Goal: Check status: Check status

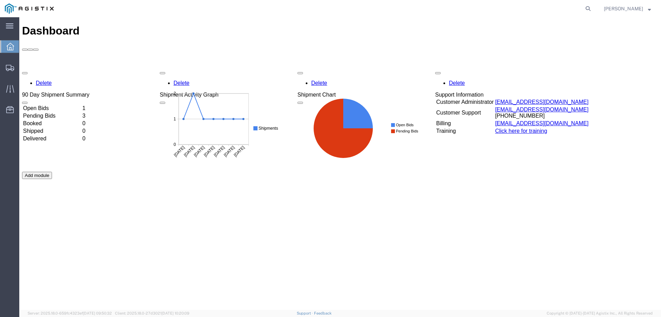
click at [61, 105] on td "Open Bids" at bounding box center [52, 108] width 59 height 7
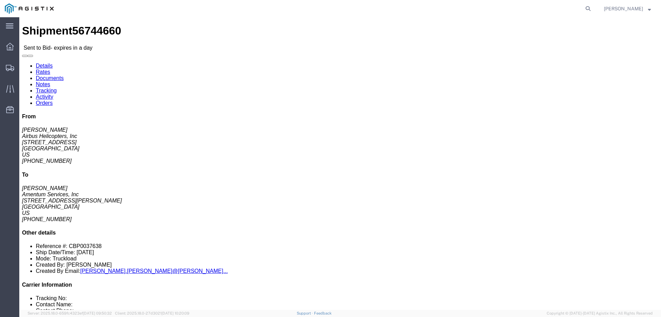
drag, startPoint x: 346, startPoint y: 78, endPoint x: 258, endPoint y: 54, distance: 90.7
click div "Pickup & Delivery Dates [DATE] 08:00 - [DATE] 16:00 [DATE] 08:00 - [DATE] 09:00…"
copy div "Pickup & Delivery Dates [DATE] 08:00 - [DATE] 16:00 [DATE] 08:00 - [DATE] 09:00"
click address "Airbus Helicopters, Inc ([PERSON_NAME]) [STREET_ADDRESS] [PHONE_NUMBER] [EMAIL_…"
drag, startPoint x: 49, startPoint y: 77, endPoint x: 10, endPoint y: 68, distance: 40.3
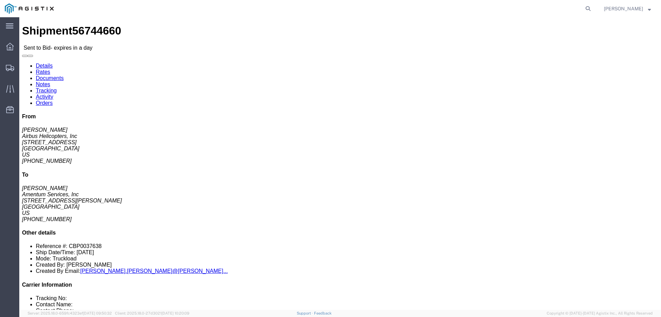
click address "Airbus Helicopters, Inc ([PERSON_NAME]) [STREET_ADDRESS] [PHONE_NUMBER] [EMAIL_…"
drag, startPoint x: 565, startPoint y: 62, endPoint x: 511, endPoint y: 43, distance: 58.0
click div "From [PERSON_NAME] Airbus Helicopters, Inc [STREET_ADDRESS] 641 5026 To [PERSON…"
click address "Airbus Helicopters, Inc ([PERSON_NAME]) [STREET_ADDRESS] [PHONE_NUMBER] [EMAIL_…"
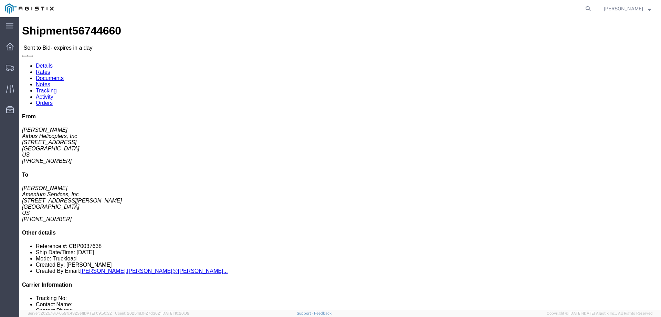
drag, startPoint x: 58, startPoint y: 81, endPoint x: 9, endPoint y: 57, distance: 55.0
click div "Ship From Airbus Helicopters, Inc ([PERSON_NAME]) [STREET_ADDRESS] [PHONE_NUMBE…"
copy div "Ship From Airbus Helicopters, Inc ([PERSON_NAME]) [STREET_ADDRESS]"
click address "Amentum Services, Inc ([PERSON_NAME]) [STREET_ADDRESS][PERSON_NAME] [PHONE_NUMB…"
drag, startPoint x: 173, startPoint y: 79, endPoint x: 132, endPoint y: 58, distance: 46.5
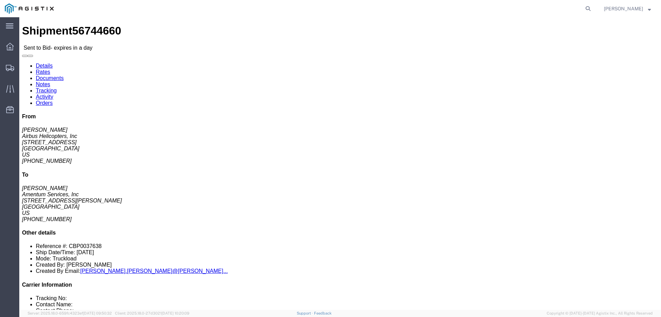
click div "Ship To Amentum Services, Inc ([PERSON_NAME]) [STREET_ADDRESS][PERSON_NAME] [PH…"
copy div "Ship To Amentum Services, Inc ([PERSON_NAME]) [STREET_ADDRESS][PERSON_NAME]"
click div "Leg 1 - Truckload Vehicle 1: Flat Bed Number of trucks: 1"
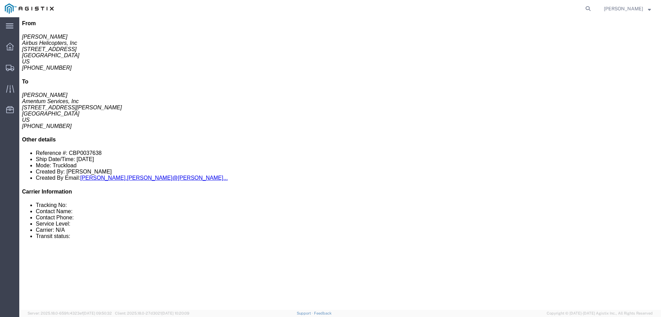
scroll to position [172, 0]
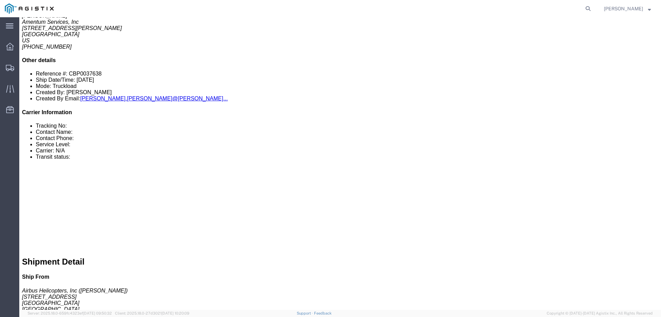
click b "120000.00 USD"
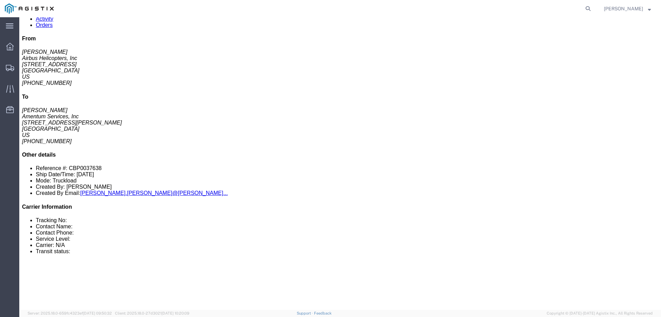
scroll to position [69, 0]
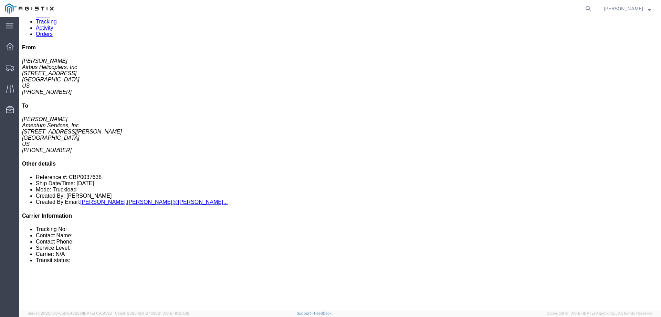
click button "button"
drag, startPoint x: 83, startPoint y: 97, endPoint x: 58, endPoint y: 95, distance: 24.6
click div "Vehicle 1: Flat Bed Number of trucks: 1"
copy div "Flat Bed"
drag, startPoint x: 115, startPoint y: 187, endPoint x: 15, endPoint y: 158, distance: 103.9
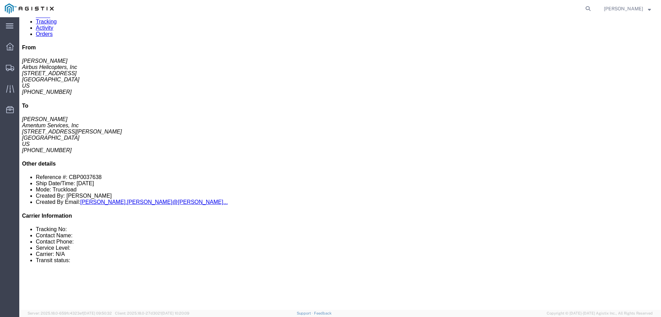
click div "1 Crate(s) Total weight: 600.00 LBS Dimensions: L 193.00 x W 25.00 x H 15.00 IN…"
copy div "1 Crate(s) Total weight: 600.00 LBS Dimensions: L 193.00 x W 25.00 x H 15.00 IN"
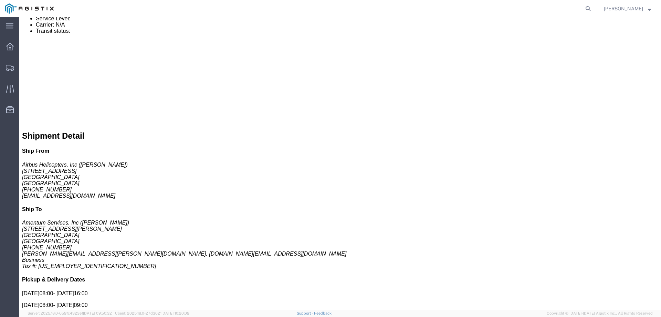
scroll to position [286, 0]
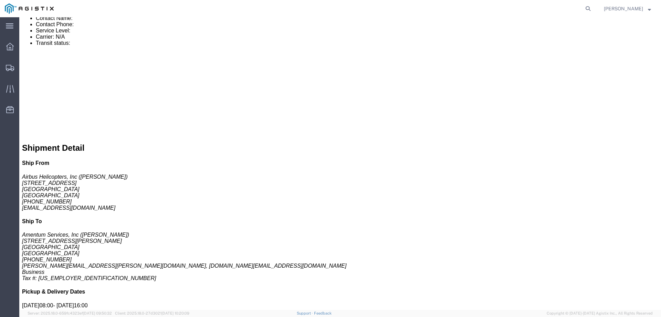
click link "Documents"
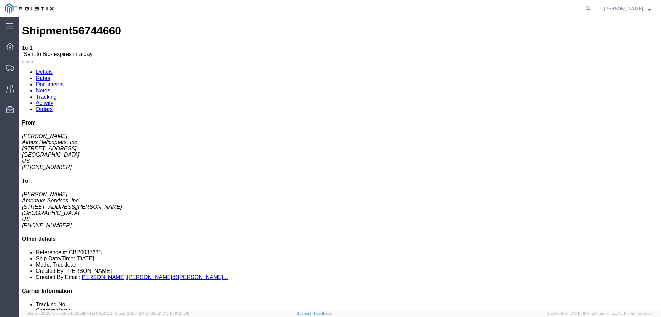
click at [50, 88] on link "Notes" at bounding box center [43, 91] width 14 height 6
drag, startPoint x: 256, startPoint y: 132, endPoint x: 214, endPoint y: 114, distance: 45.1
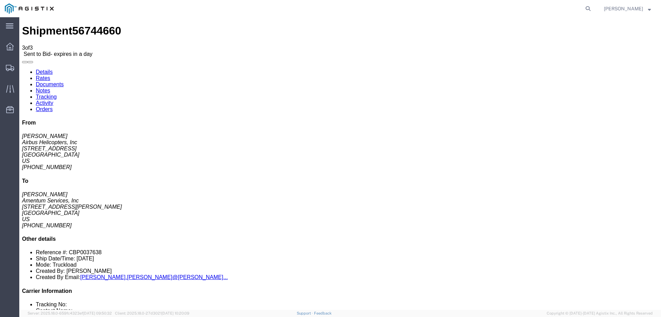
click at [50, 75] on link "Rates" at bounding box center [43, 78] width 14 height 6
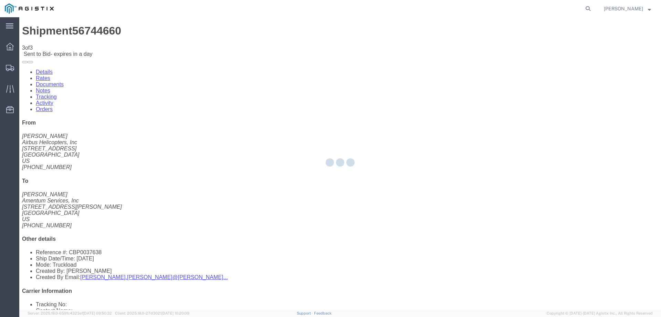
click at [45, 44] on div at bounding box center [340, 163] width 642 height 292
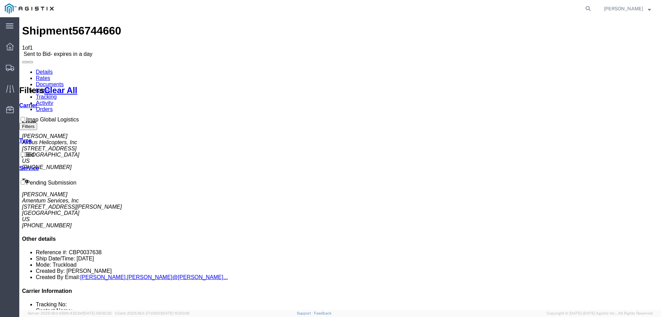
click at [41, 69] on link "Details" at bounding box center [44, 72] width 17 height 6
